Goal: Find specific page/section: Find specific page/section

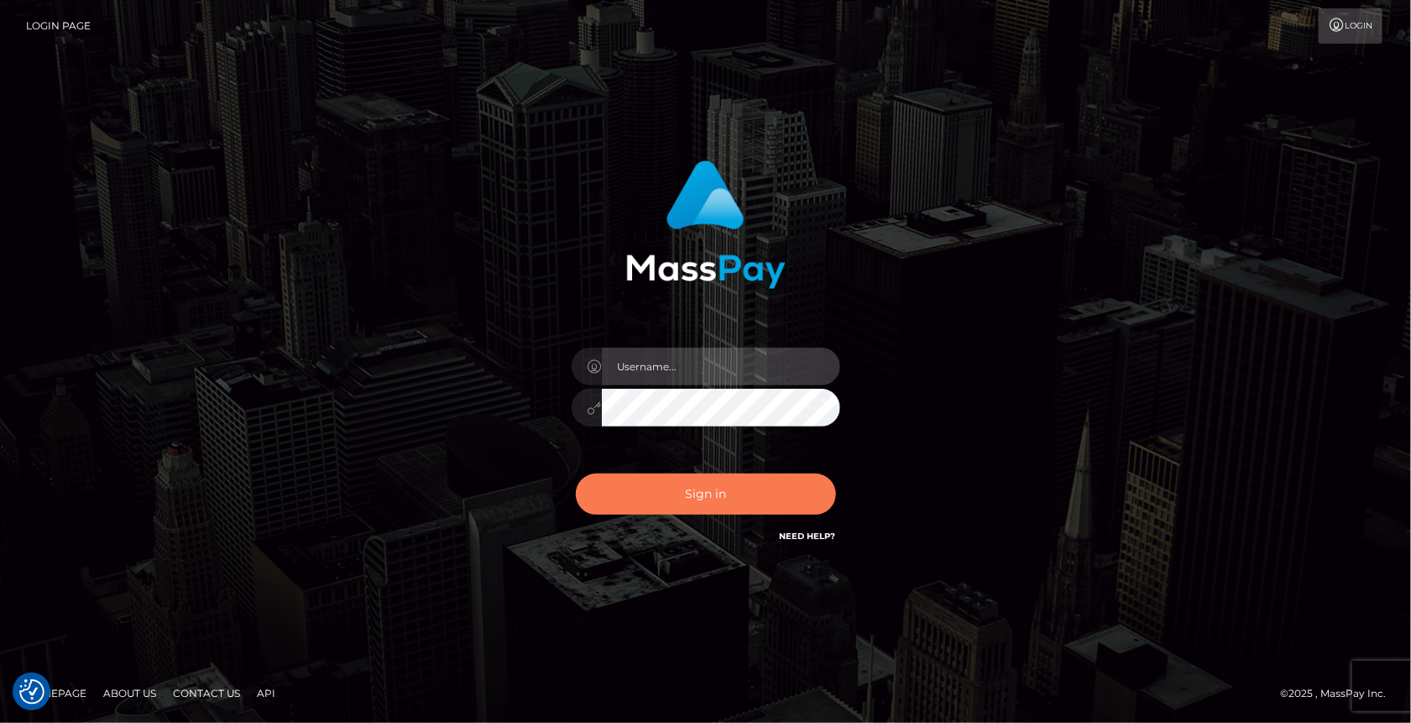
type input "MaryJoy"
click at [670, 489] on button "Sign in" at bounding box center [706, 493] width 260 height 41
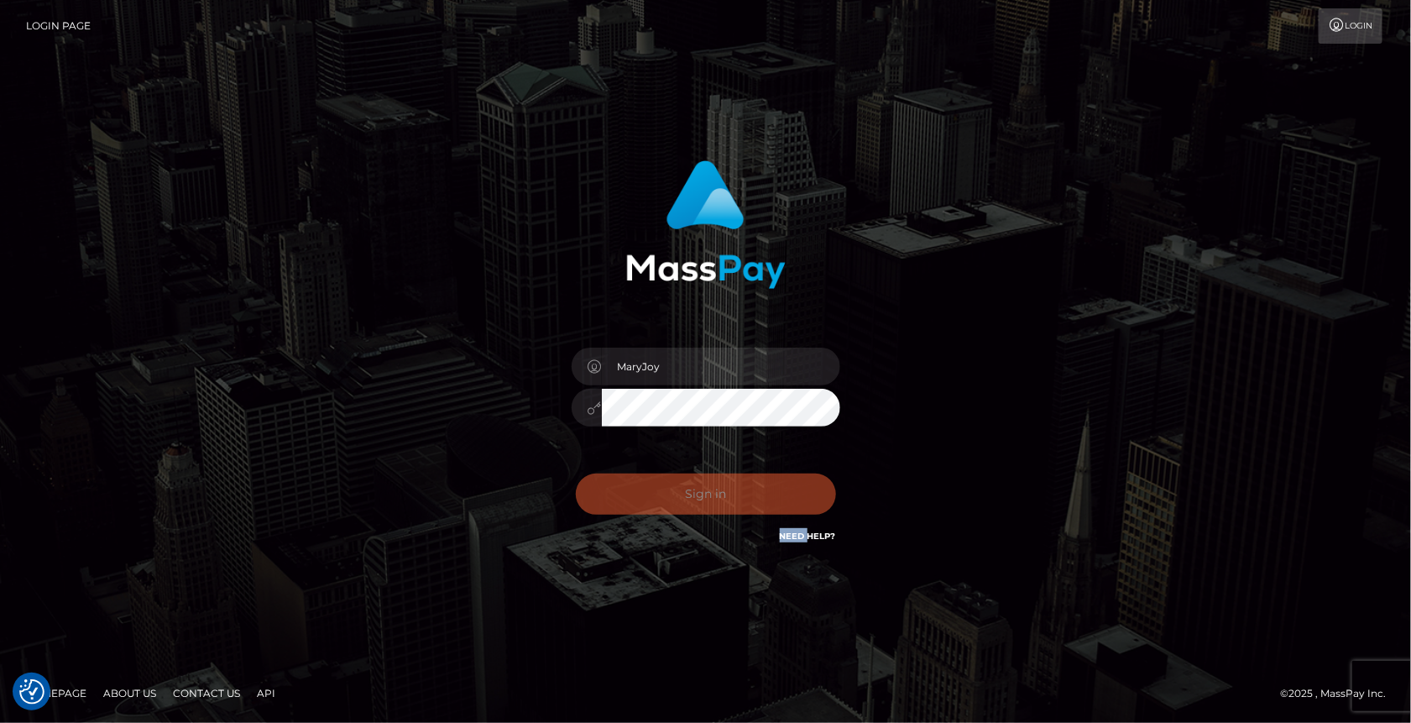
click at [670, 489] on div "Sign in Need Help?" at bounding box center [706, 500] width 294 height 75
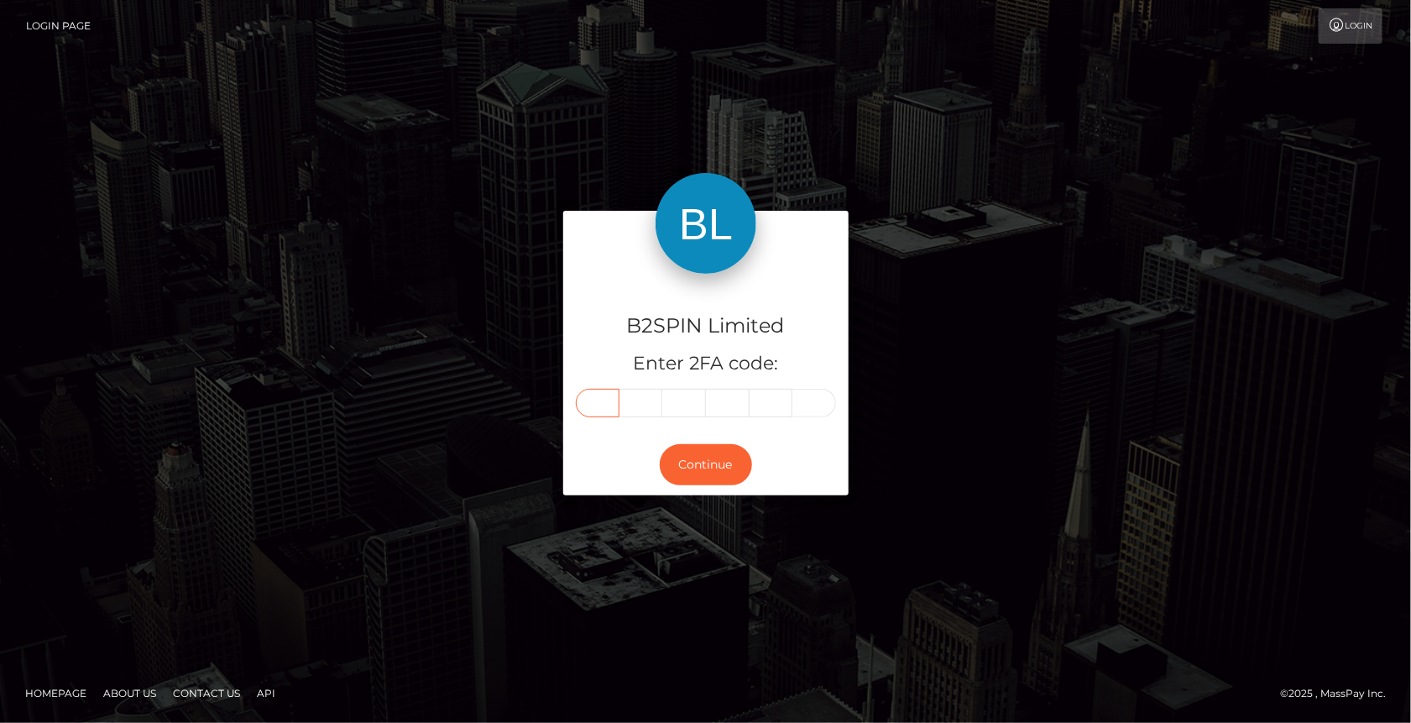
click at [594, 411] on input "text" at bounding box center [598, 403] width 44 height 29
click at [524, 529] on div "B2SPIN Limited Enter 2FA code: Continue" at bounding box center [705, 361] width 1411 height 553
click at [597, 386] on div "B2SPIN Limited Enter 2FA code:" at bounding box center [705, 354] width 285 height 161
click at [585, 404] on input "text" at bounding box center [598, 403] width 44 height 29
type input "3"
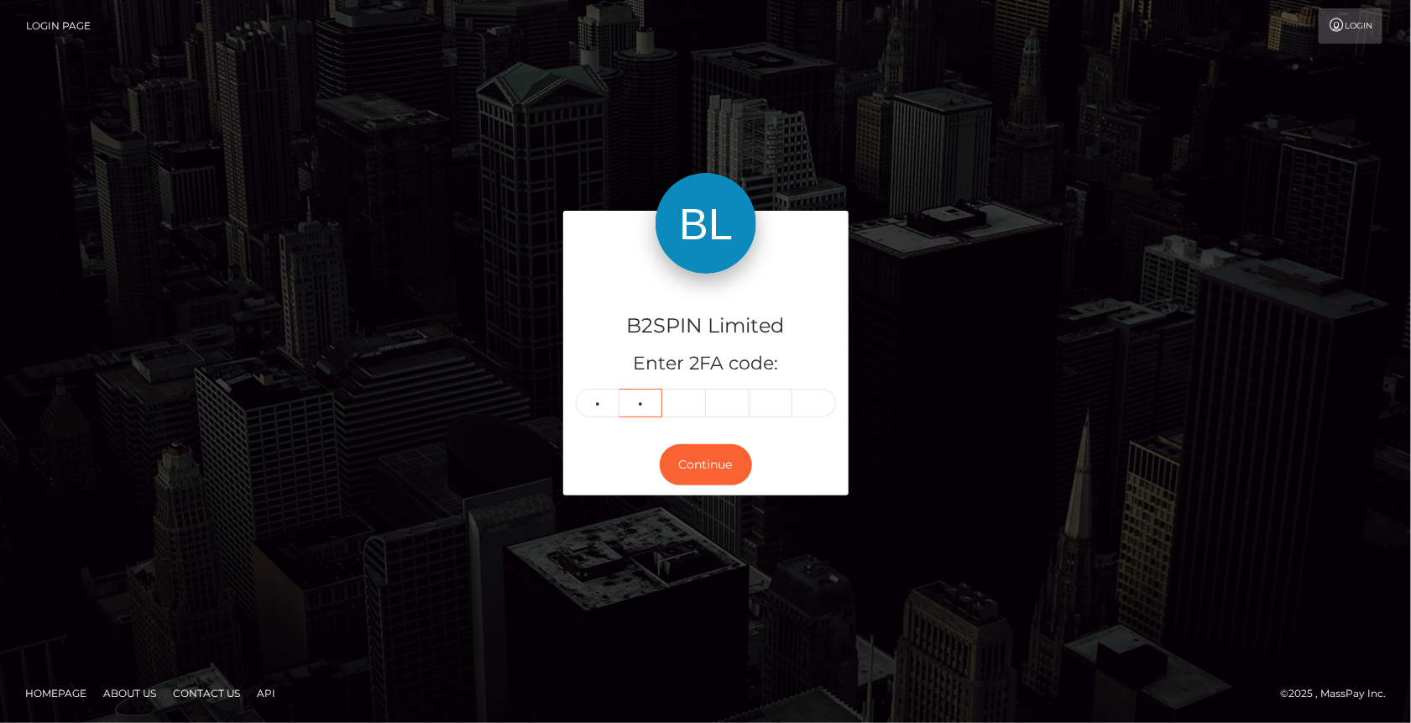
type input "4"
type input "8"
type input "3"
type input "4"
type input "9"
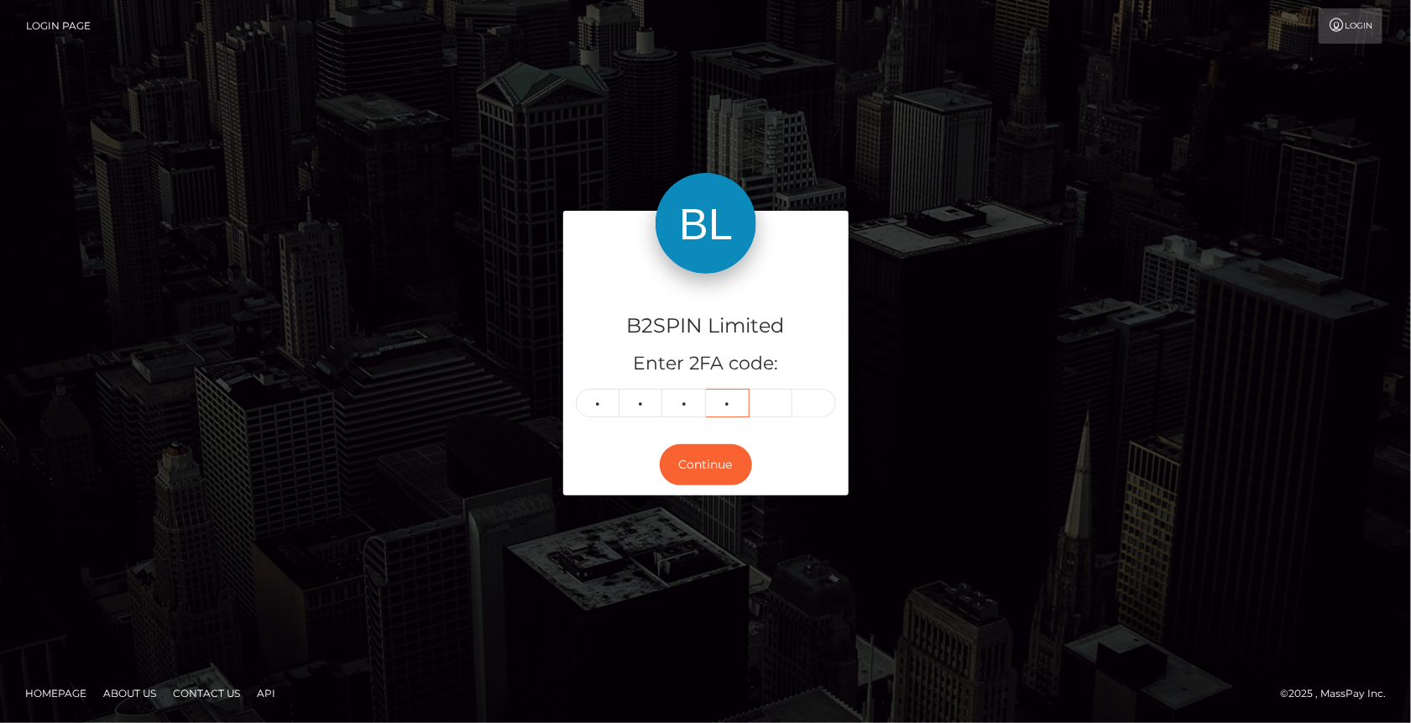
type input "9"
type input "8"
type input "6"
click at [730, 453] on button "Continue" at bounding box center [706, 464] width 92 height 41
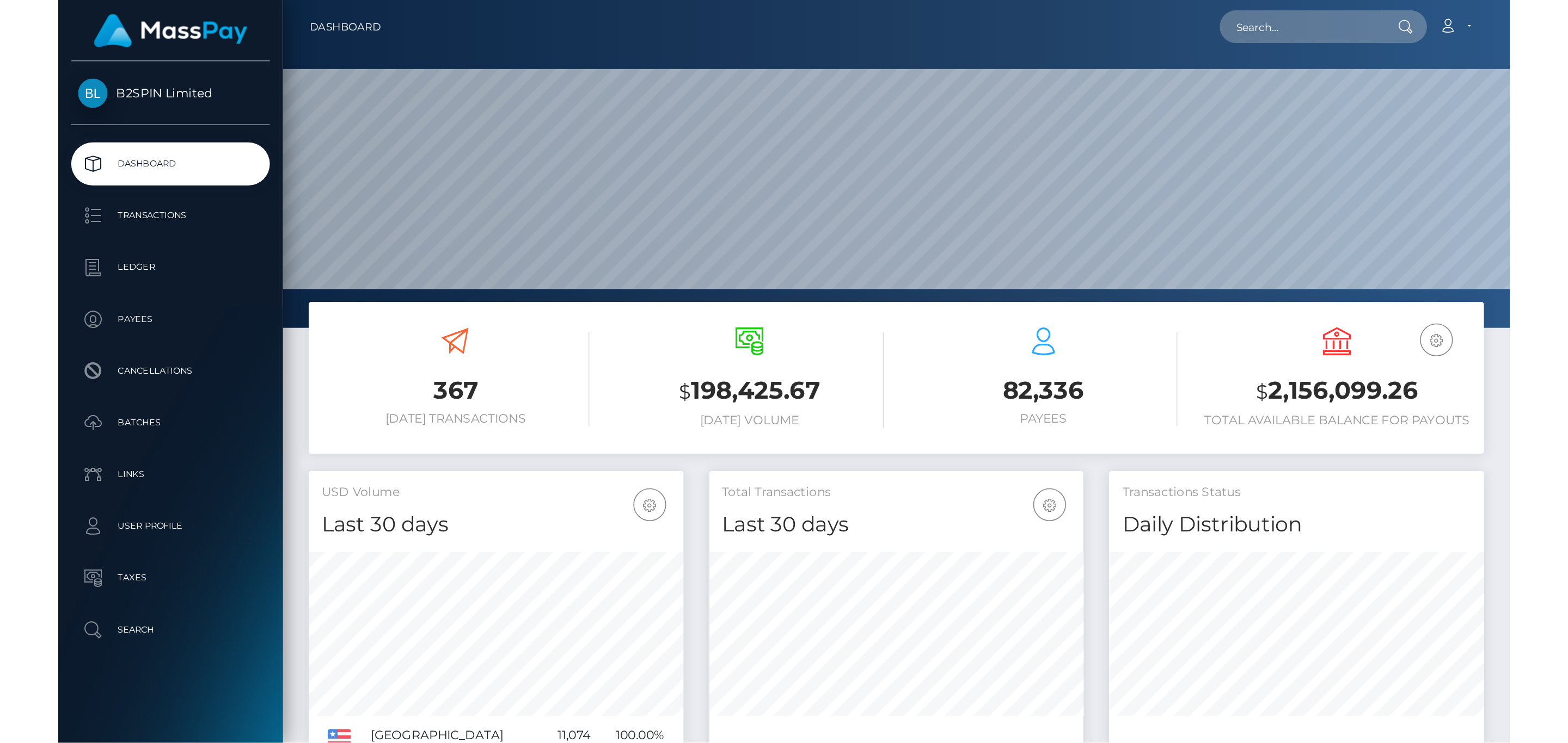
scroll to position [193, 235]
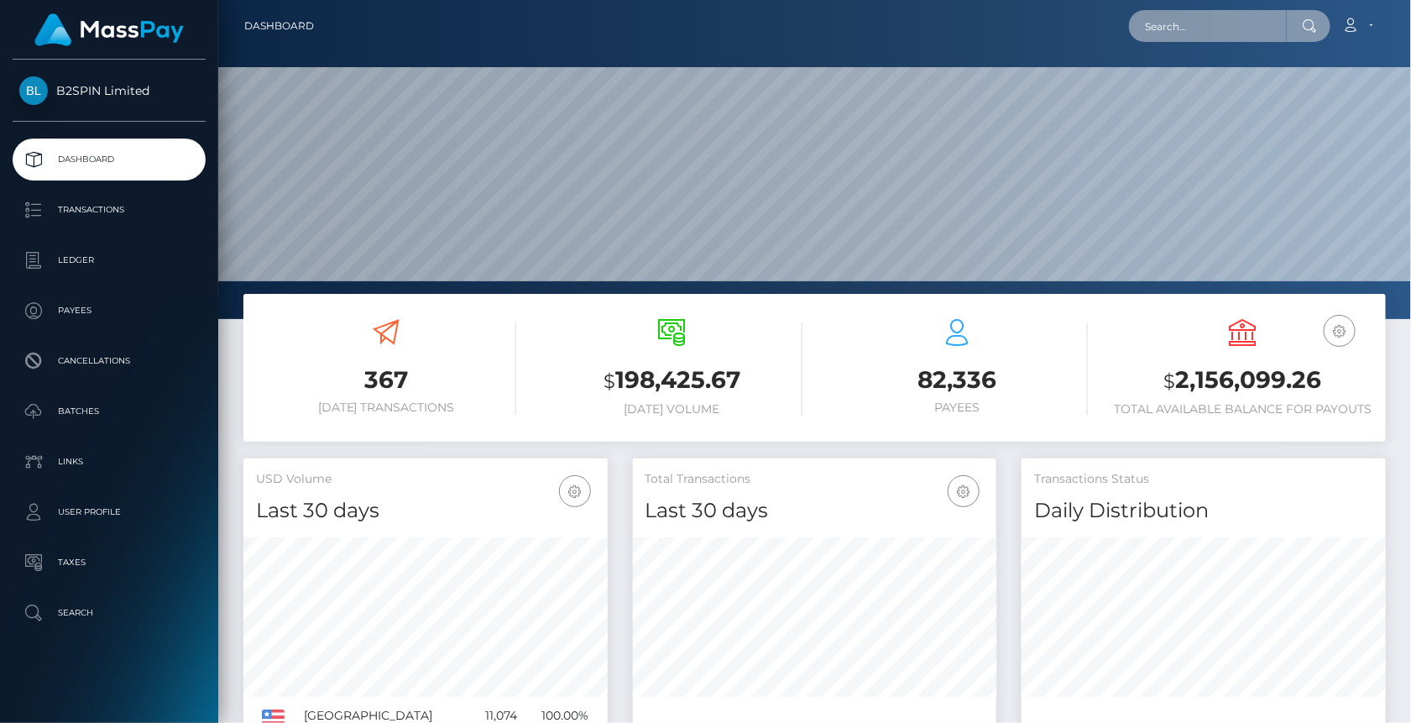
click at [1196, 40] on input "text" at bounding box center [1208, 26] width 158 height 32
click at [1207, 23] on input "text" at bounding box center [1208, 26] width 158 height 32
paste input "1896136475"
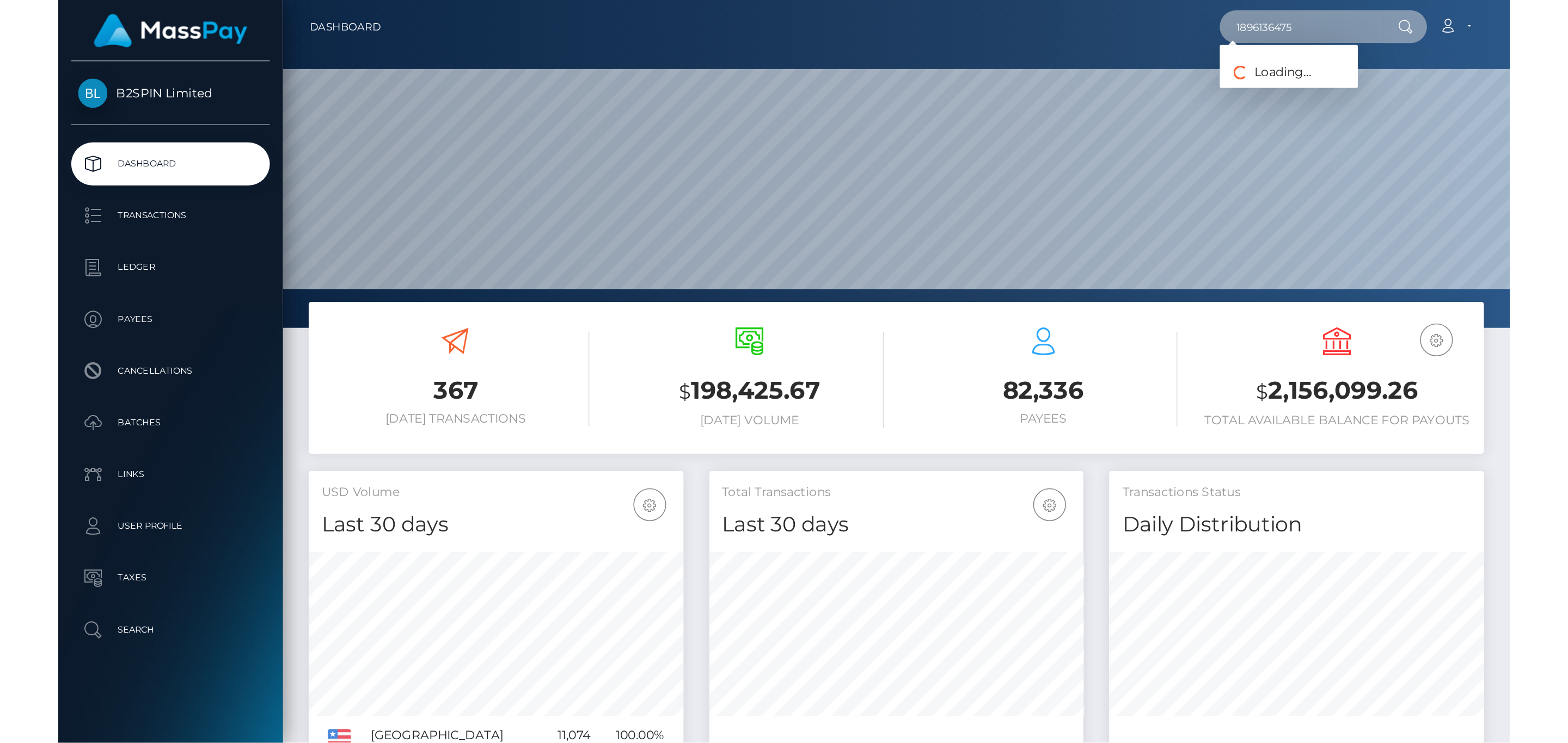
scroll to position [193, 453]
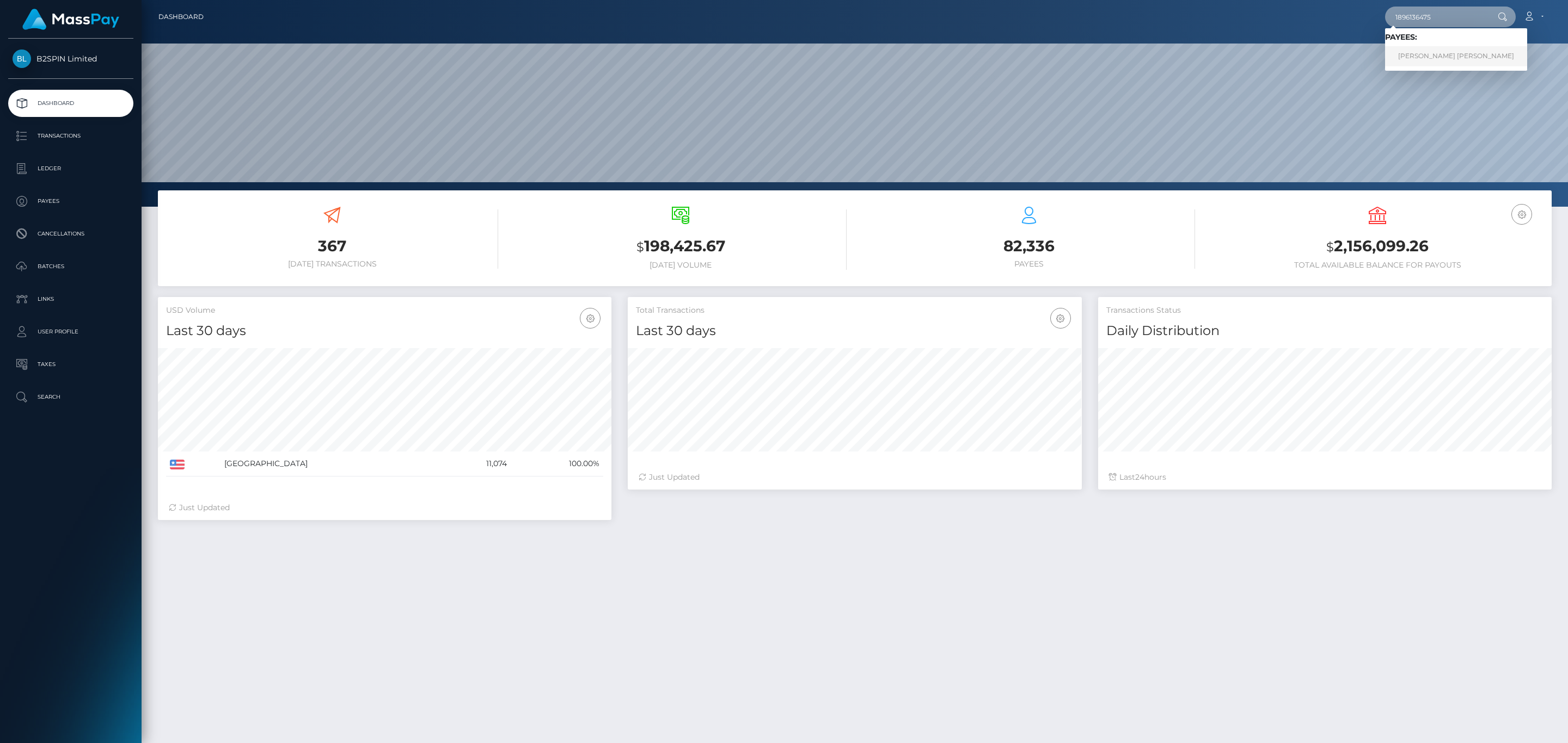
type input "1896136475"
click at [915, 61] on link "DAVID LEE JR WILLIAMS" at bounding box center [1456, 56] width 142 height 20
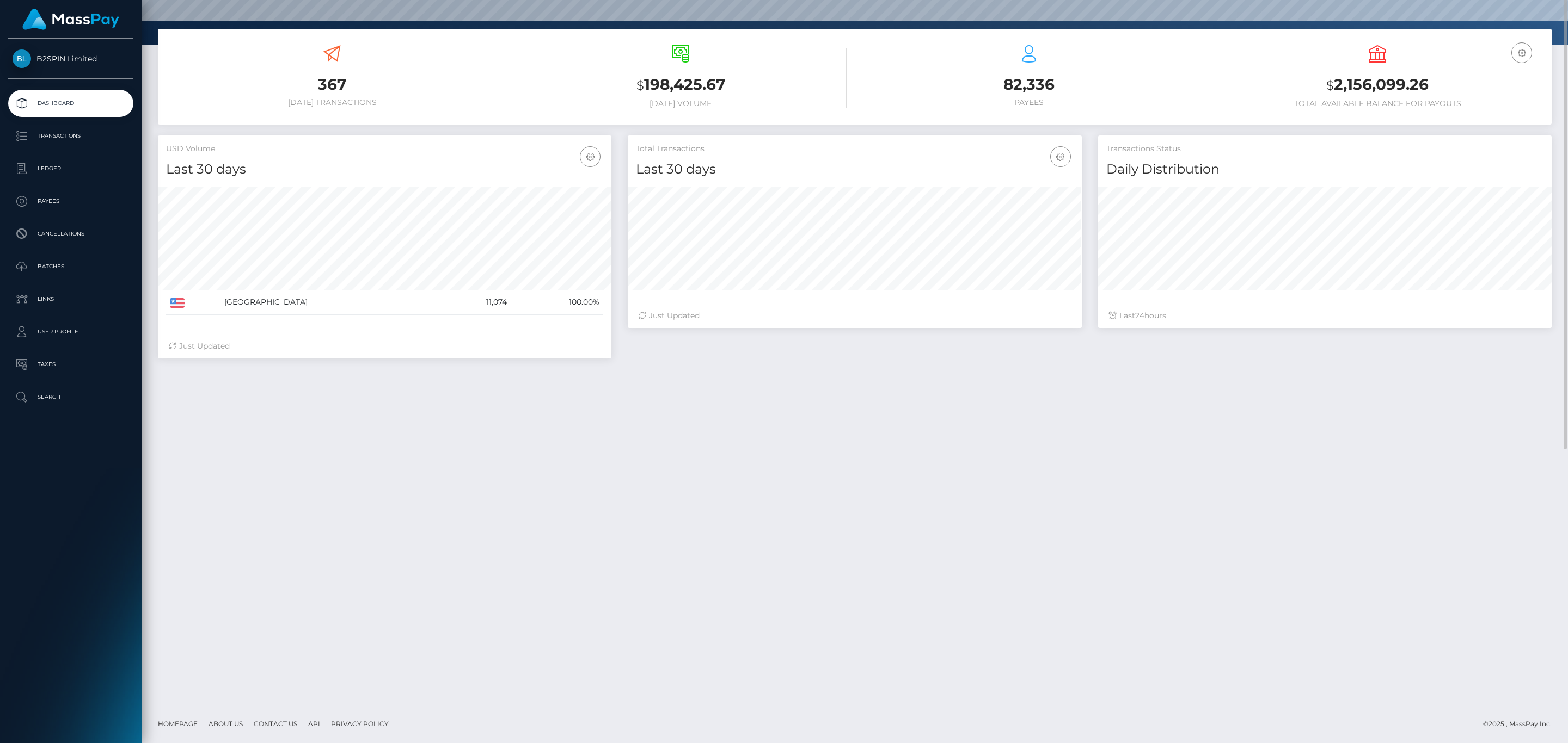
scroll to position [0, 0]
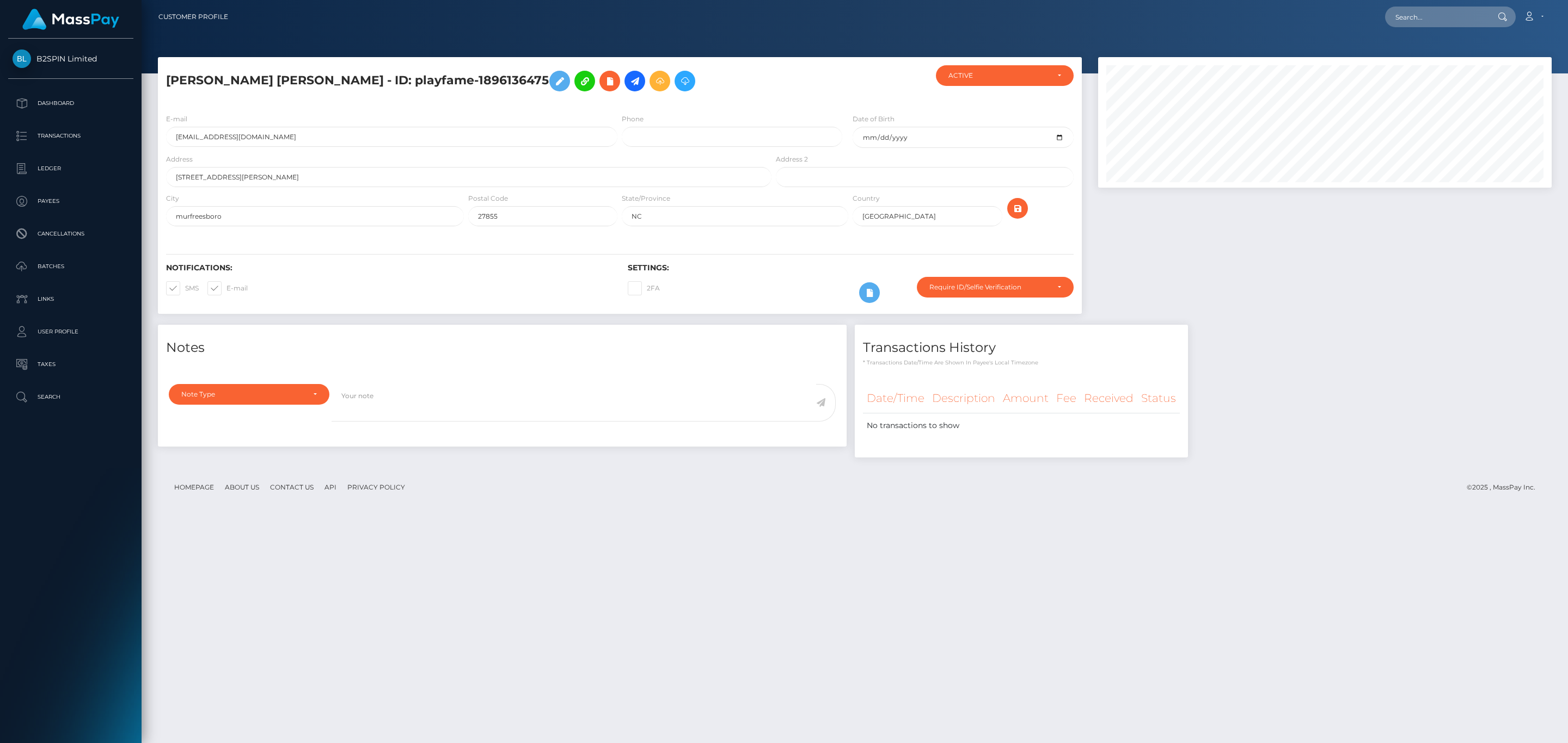
scroll to position [130, 453]
click at [1413, 15] on input "text" at bounding box center [1436, 17] width 103 height 21
paste input "999ce3da-3bca-42c5-84ec-d1e67607da23"
click at [1454, 16] on input "999ce3da-3bca-42c5-84ec-d1e67607da23" at bounding box center [1436, 17] width 103 height 21
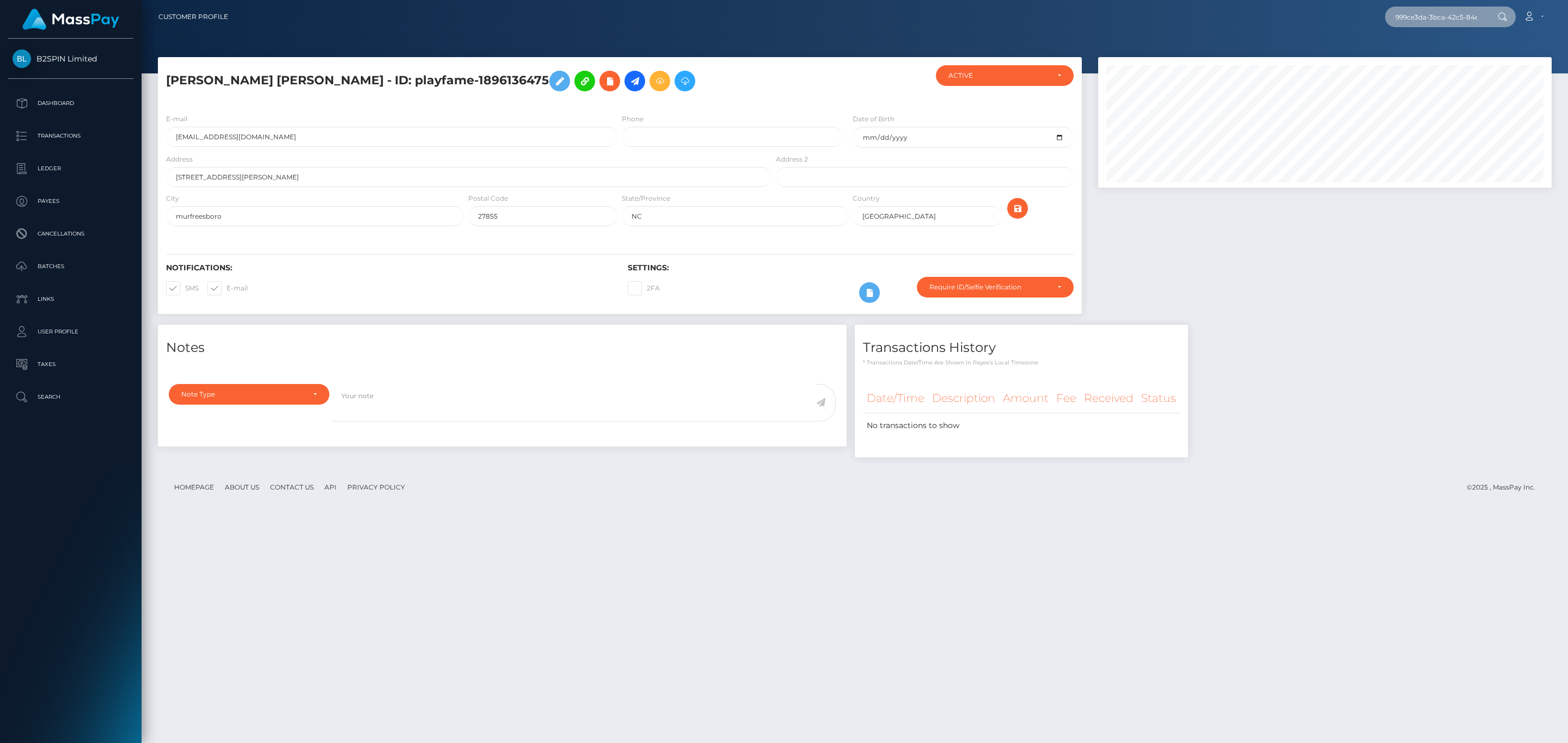
paste input "2066851491"
type input "2066851491"
click at [1428, 59] on link "GORDON MULL MCKENZIE" at bounding box center [1429, 56] width 87 height 20
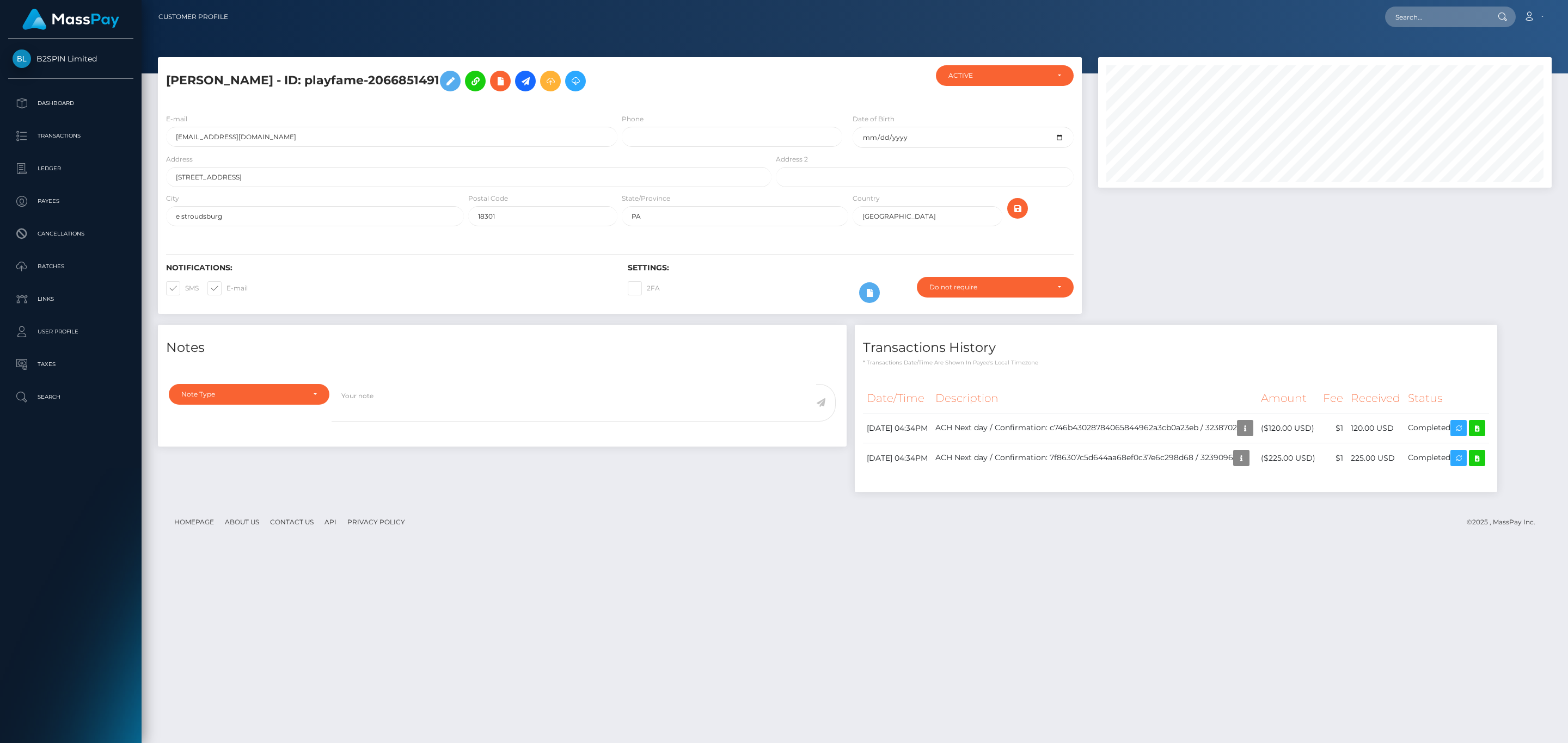
scroll to position [130, 453]
click at [1262, 252] on div at bounding box center [1325, 191] width 470 height 268
click at [894, 633] on div "[PERSON_NAME] - ID: playfame-2066851491 CLOSED PA" at bounding box center [854, 395] width 1427 height 676
click at [1433, 18] on input "text" at bounding box center [1436, 17] width 103 height 21
paste input "4c02a3bc-63e6-4815-969c-e1336662a4d6"
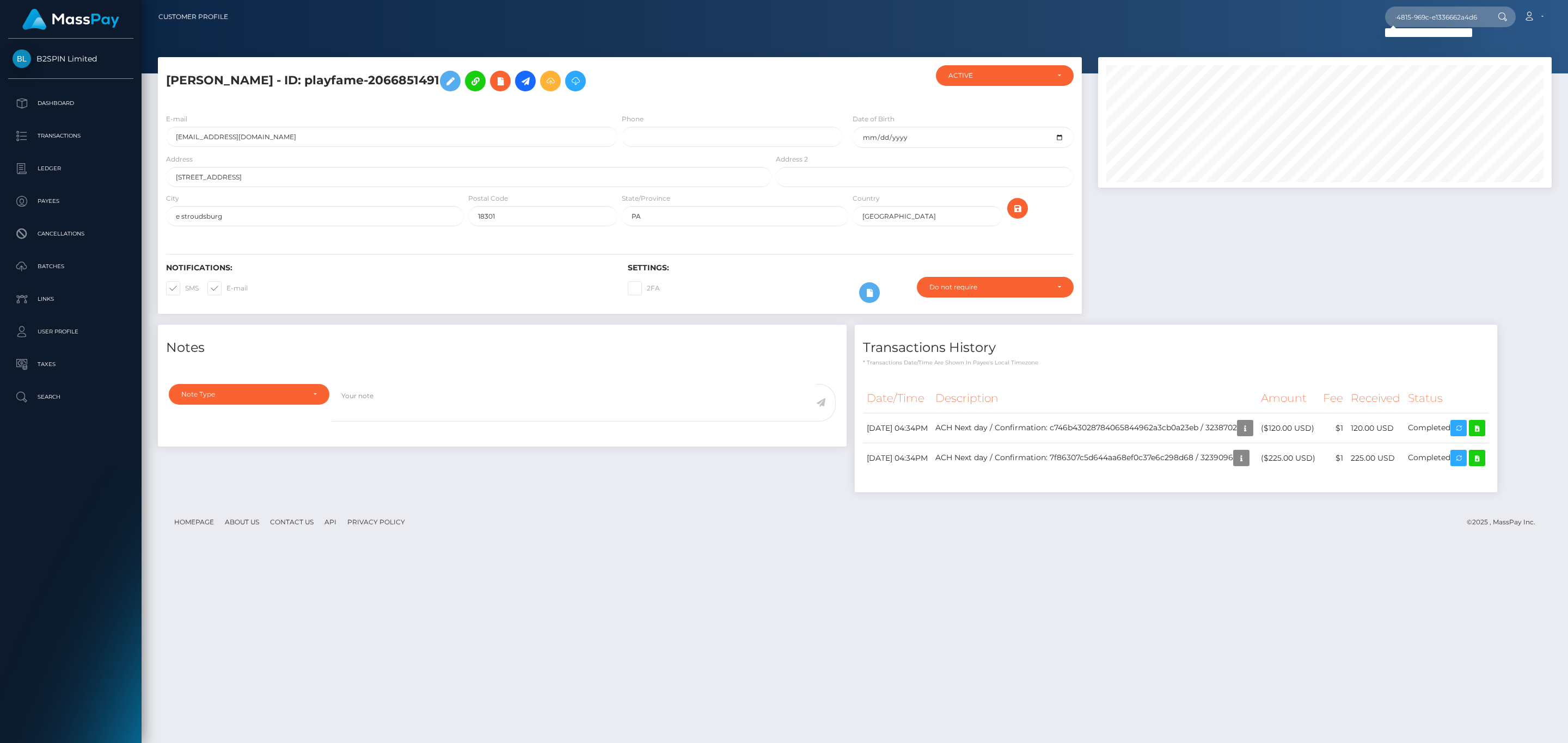
scroll to position [0, 0]
click at [1427, 17] on input "4c02a3bc-63e6-4815-969c-e1336662a4d6" at bounding box center [1436, 17] width 103 height 21
paste input "71d1be3d-e4d7-4a01-a354-29cc26f32924"
click at [1423, 19] on input "71d1be3d-e4d7-4a01-a354-29cc26f32924" at bounding box center [1436, 17] width 103 height 21
paste input "2153049606"
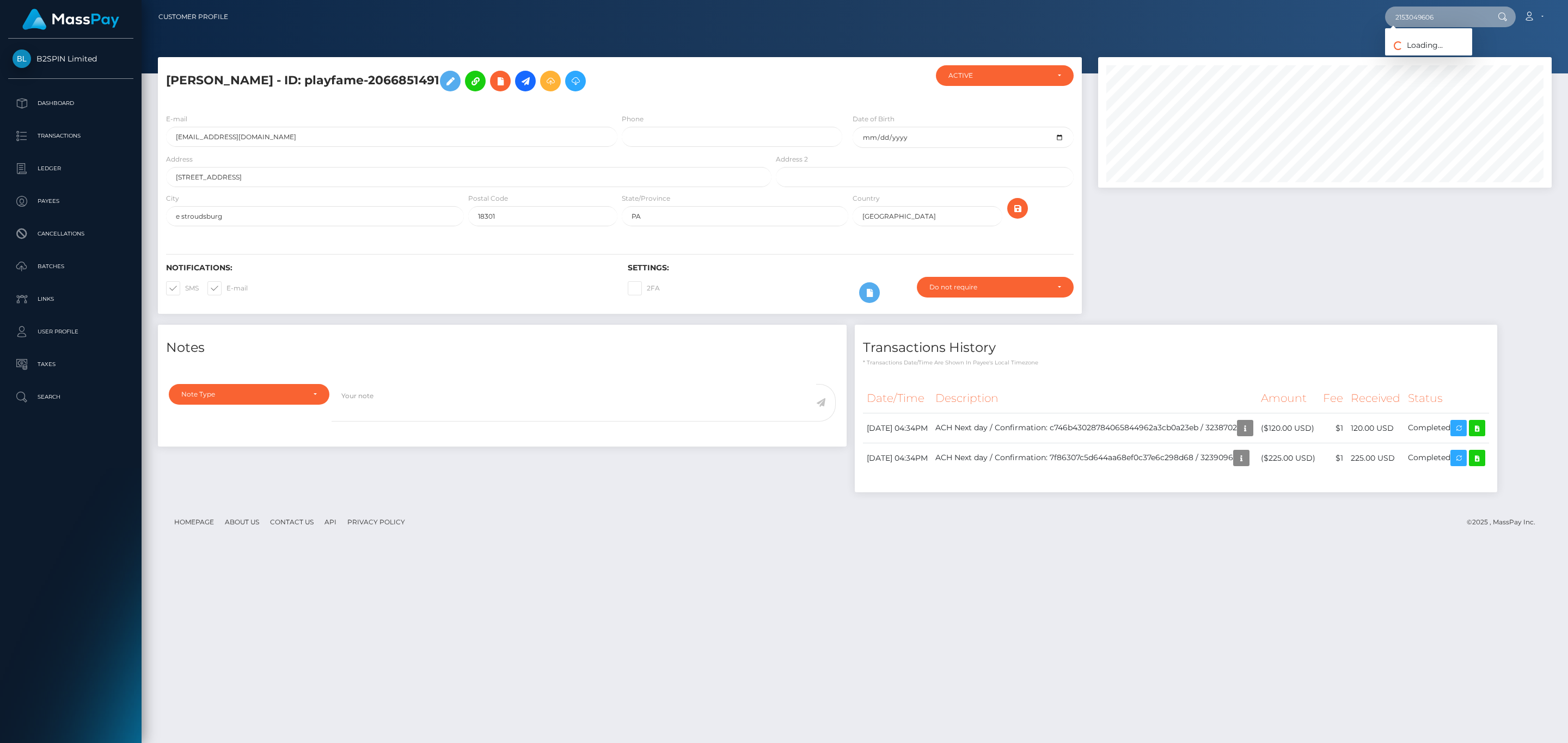
type input "2153049606"
click at [1436, 59] on link "[PERSON_NAME]" at bounding box center [1429, 56] width 87 height 20
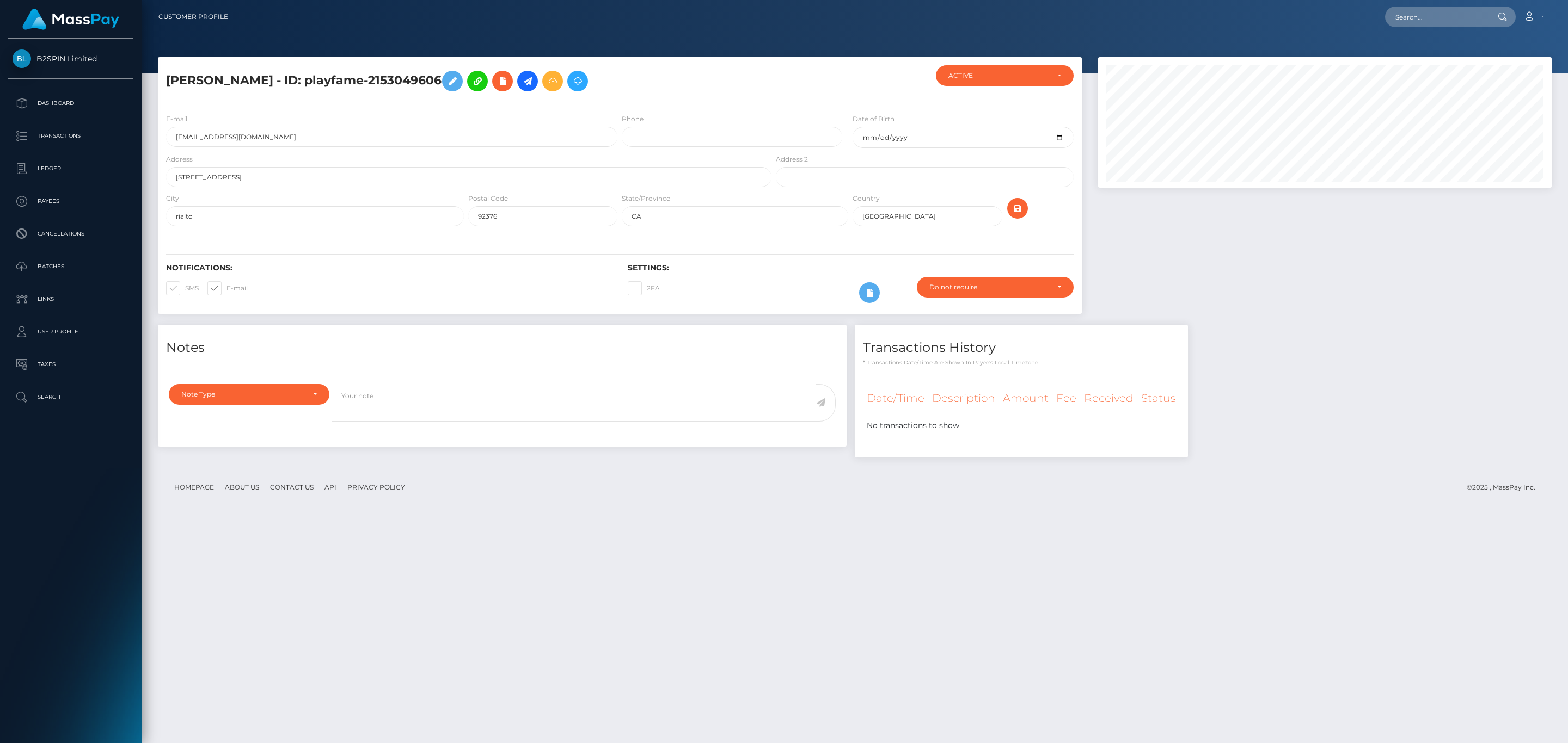
scroll to position [130, 453]
click at [1445, 12] on input "text" at bounding box center [1436, 17] width 103 height 21
click at [1451, 23] on input "text" at bounding box center [1436, 17] width 103 height 21
paste input "2142250427"
type input "2142250427"
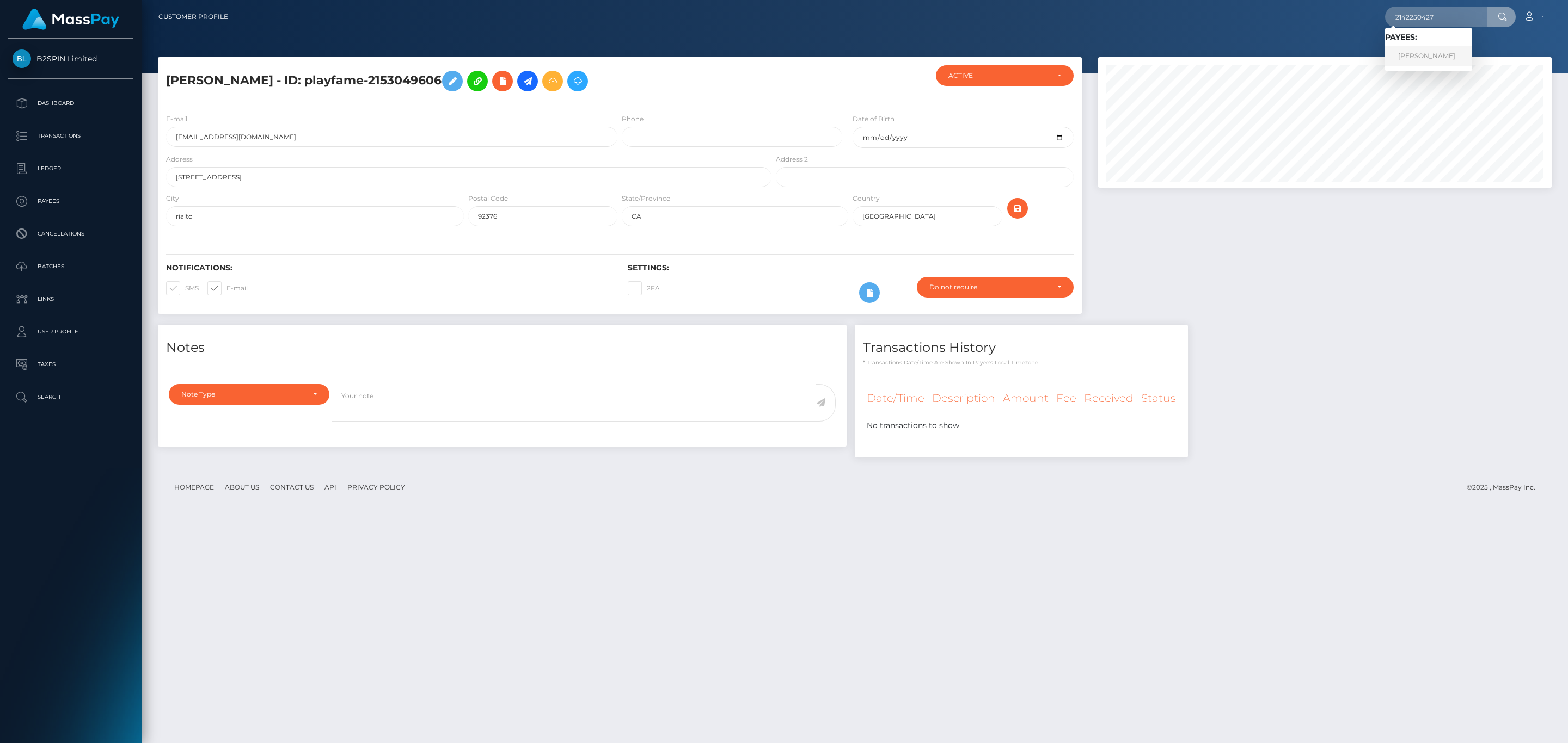
click at [1444, 61] on link "DIEGO EDUARDO ZAMUDIO" at bounding box center [1429, 56] width 87 height 20
click at [1408, 23] on input "text" at bounding box center [1436, 17] width 103 height 21
paste input "6aac6350-40a4-4eae-b694-a5d5ee117619"
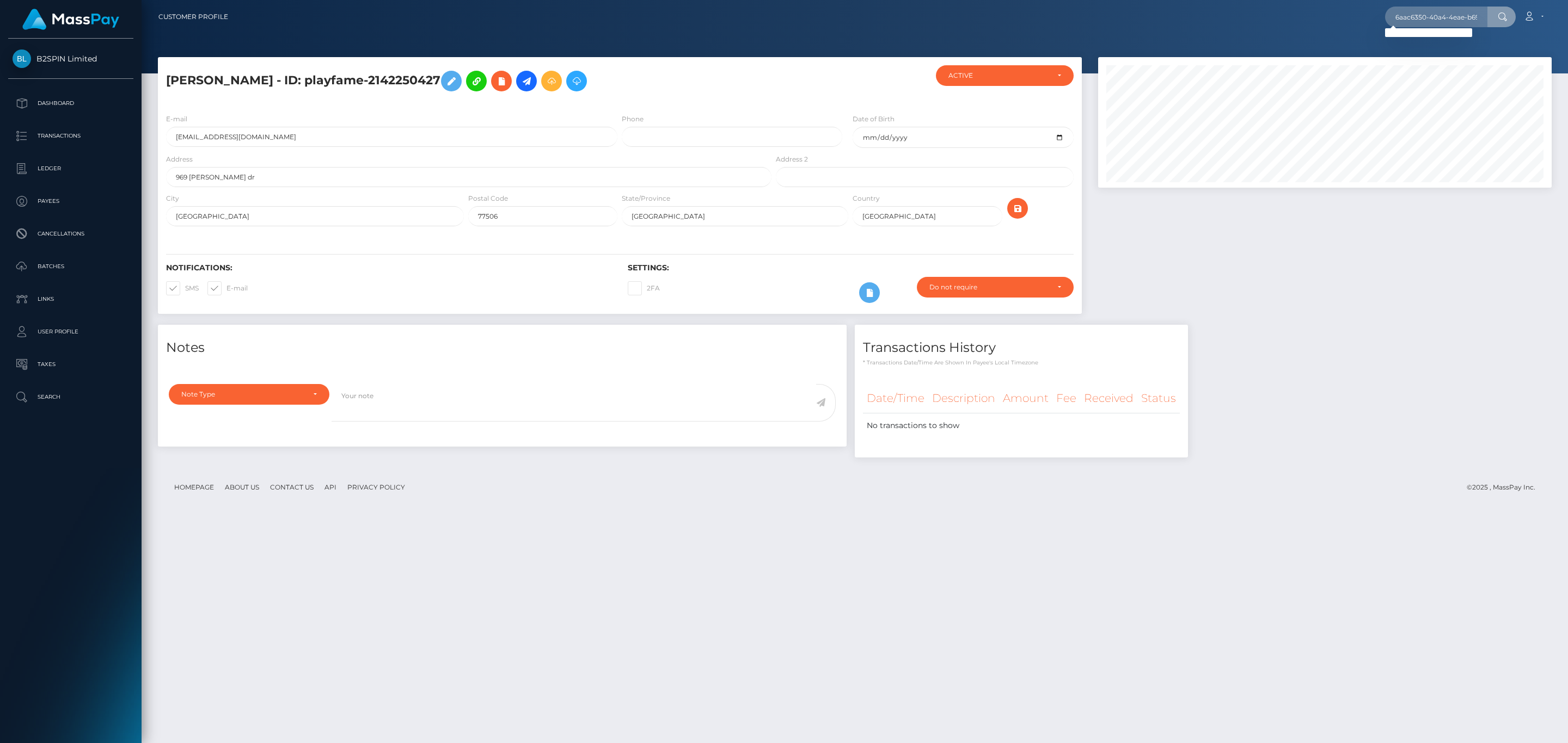
click at [1235, 498] on footer "Homepage About Us Contact Us API Privacy Policy © 2025 , MassPay Inc." at bounding box center [854, 488] width 1393 height 38
click at [1451, 13] on input "6aac6350-40a4-4eae-b694-a5d5ee117619" at bounding box center [1436, 17] width 103 height 21
paste input "1986487455"
type input "1986487455"
click at [1426, 56] on link "[PERSON_NAME]" at bounding box center [1429, 56] width 87 height 20
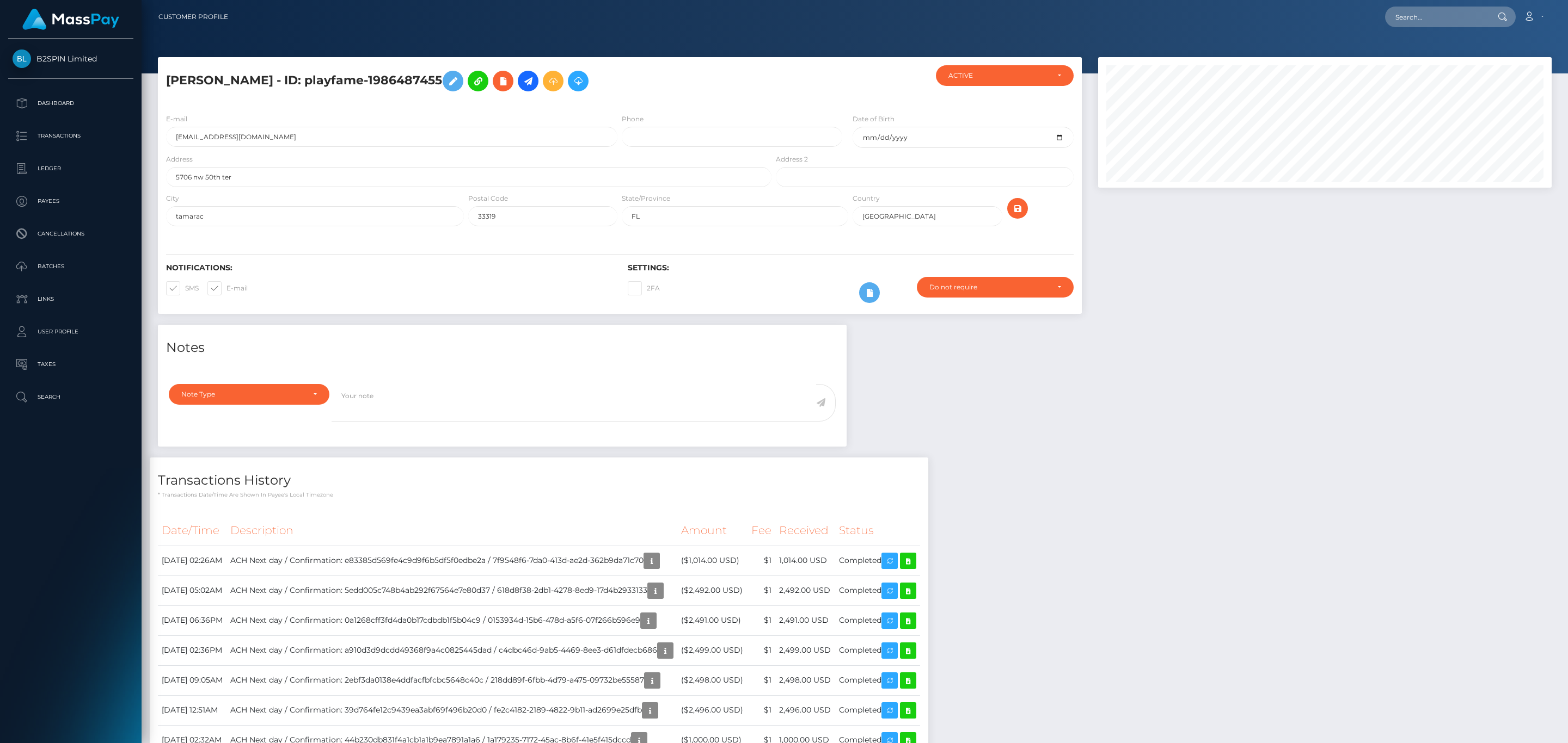
scroll to position [130, 453]
click at [1122, 415] on div "Notes Note Type Compliance Clear Compliance General Note Type" at bounding box center [854, 749] width 1410 height 850
click at [1122, 381] on div "Notes Note Type Compliance Clear Compliance General Note Type" at bounding box center [854, 749] width 1410 height 850
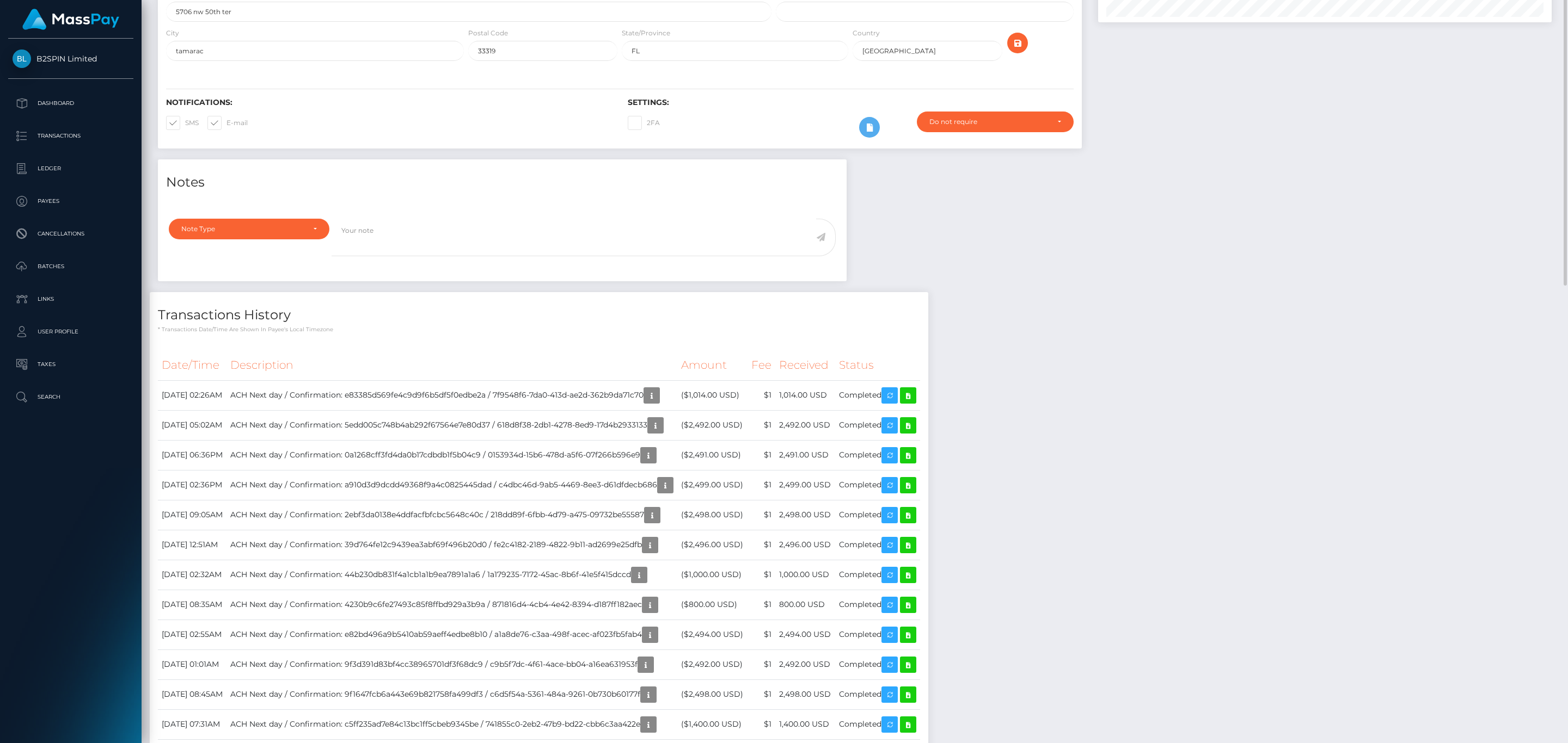
scroll to position [0, 0]
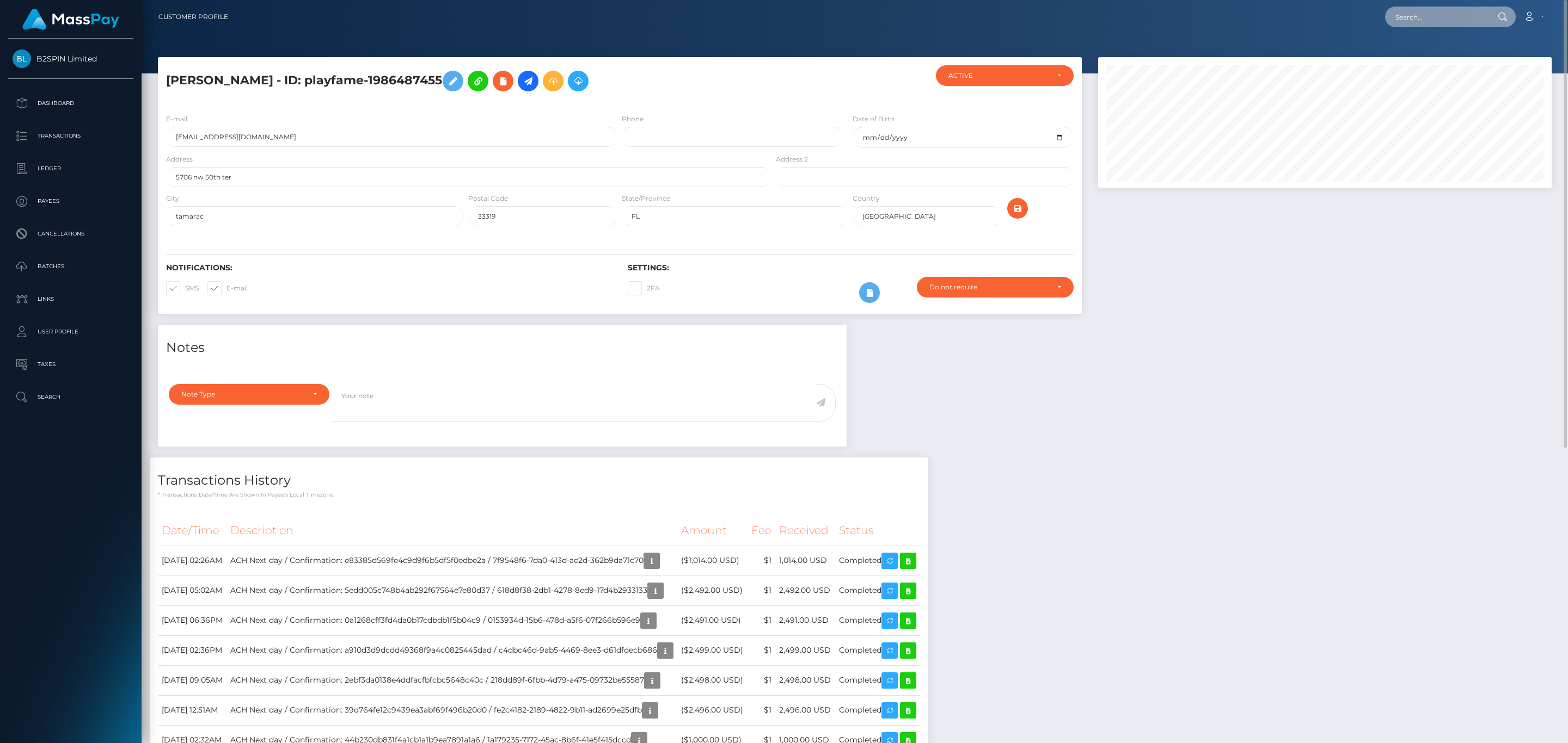
click at [1427, 19] on input "text" at bounding box center [1436, 17] width 103 height 21
paste input "d52cb2bd-b918-4583-be95-4d31d9913c0b"
click at [1418, 15] on input "d52cb2bd-b918-4583-be95-4d31d9913c0b" at bounding box center [1436, 17] width 103 height 21
paste input "1783524893"
type input "1783524893"
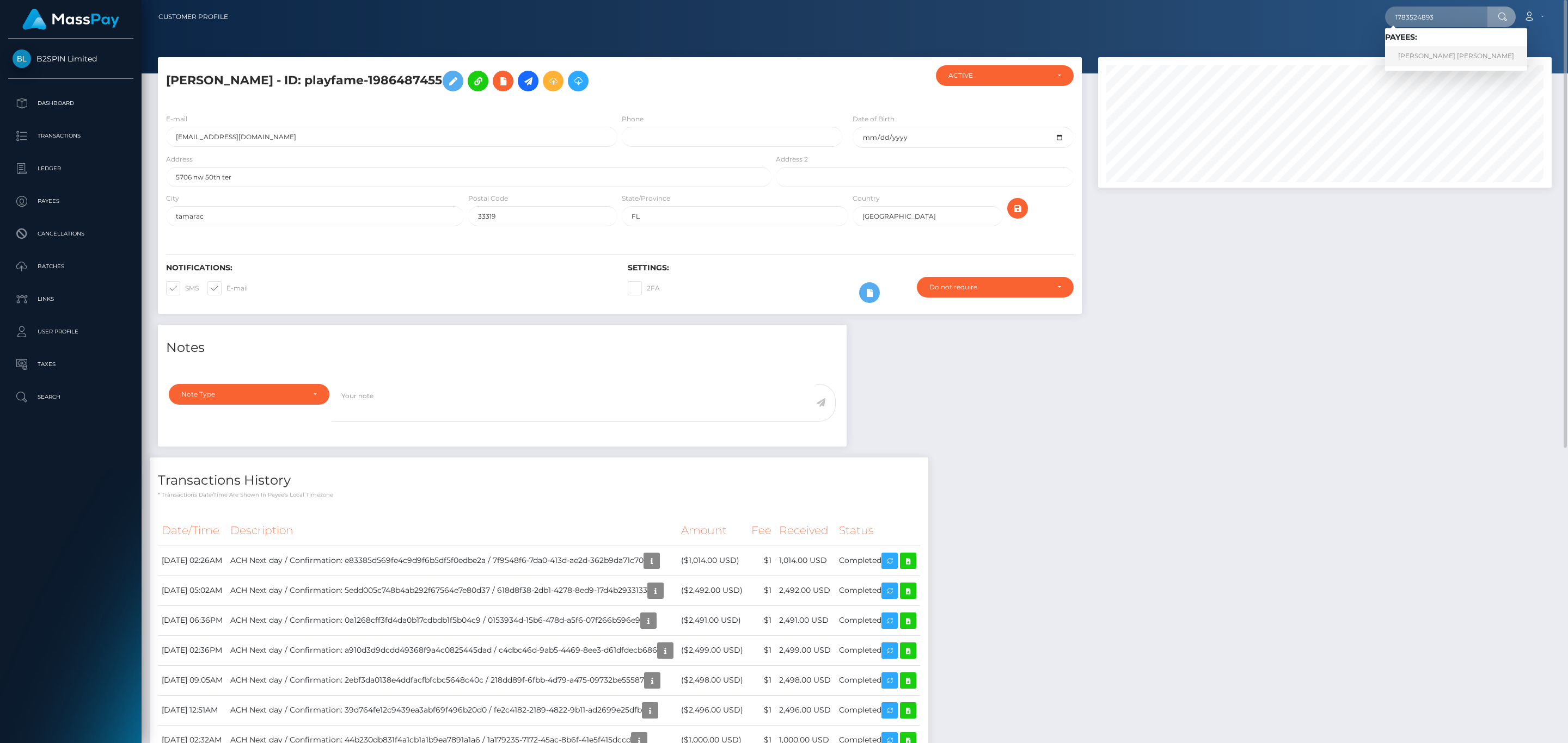
click at [1415, 54] on link "JOSE LUIS JIMENEZ" at bounding box center [1456, 56] width 142 height 20
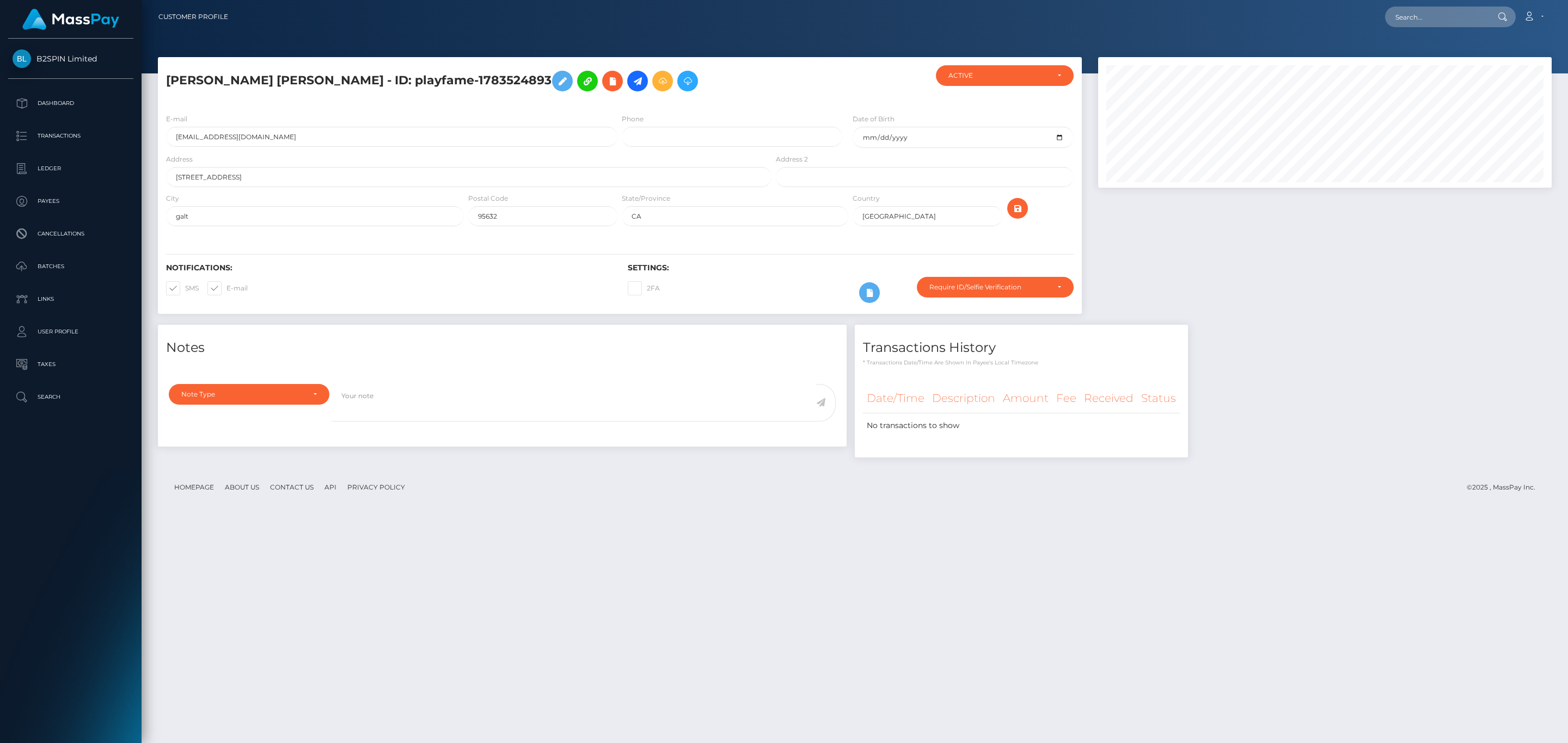
scroll to position [130, 453]
click at [1442, 27] on div "Loading... Loading... Account Edit Profile Logout" at bounding box center [894, 16] width 1314 height 23
click at [1443, 21] on input "text" at bounding box center [1436, 17] width 103 height 21
paste input "c420bd2c-7b9a-433c-8747-0d149f0145fe"
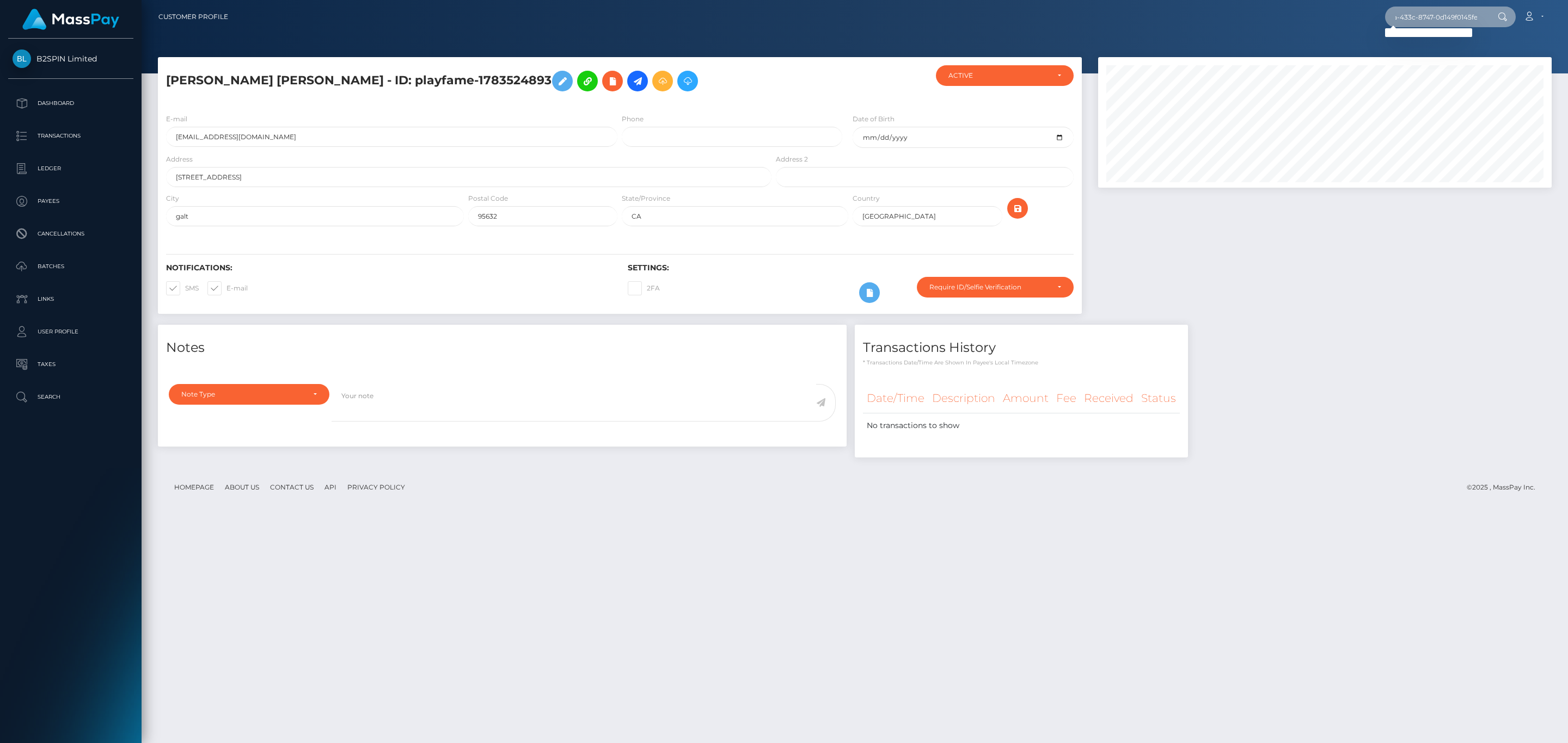
type input "c420bd2c-7b9a-433c-8747-0d149f0145fe"
click at [1444, 42] on div at bounding box center [854, 36] width 1427 height 73
drag, startPoint x: 1454, startPoint y: 14, endPoint x: 1447, endPoint y: 23, distance: 11.4
click at [1454, 14] on input "c420bd2c-7b9a-433c-8747-0d149f0145fe" at bounding box center [1436, 17] width 103 height 21
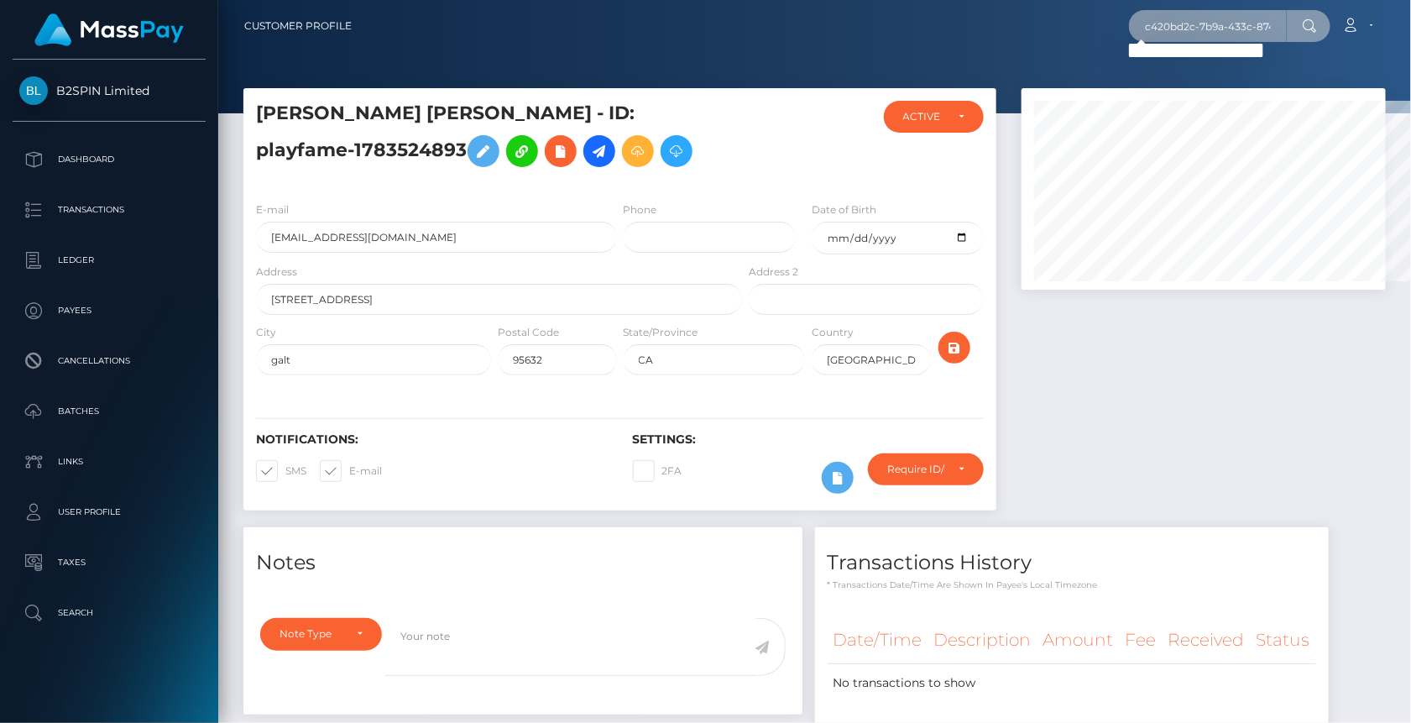
scroll to position [838962, 838800]
click at [546, 35] on div "c420bd2c-7b9a-433c-8747-0d149f0145fe Loading... Loading... Account Edit Profile…" at bounding box center [875, 25] width 1020 height 35
